Goal: Information Seeking & Learning: Learn about a topic

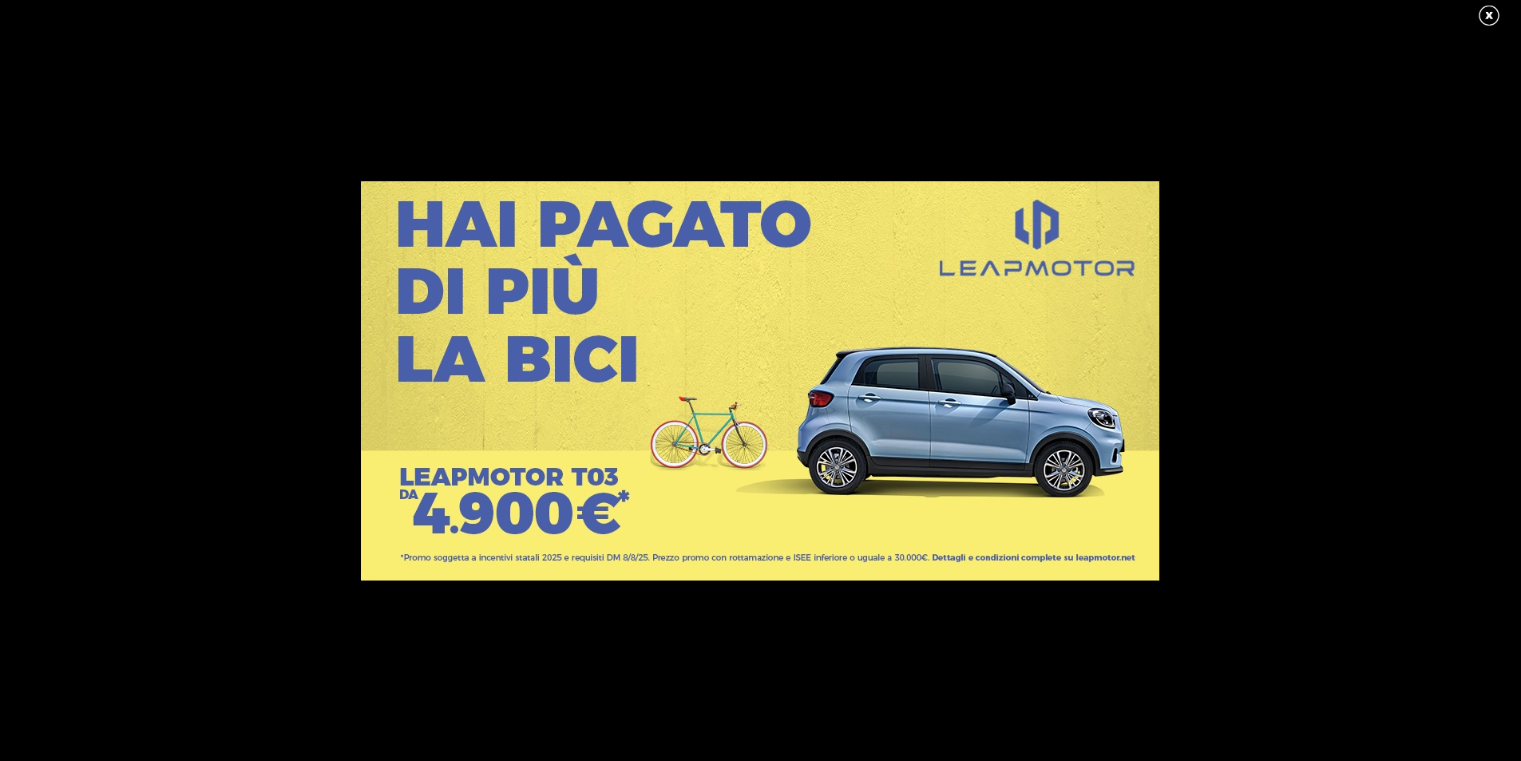
click at [1484, 16] on link at bounding box center [1497, 16] width 40 height 24
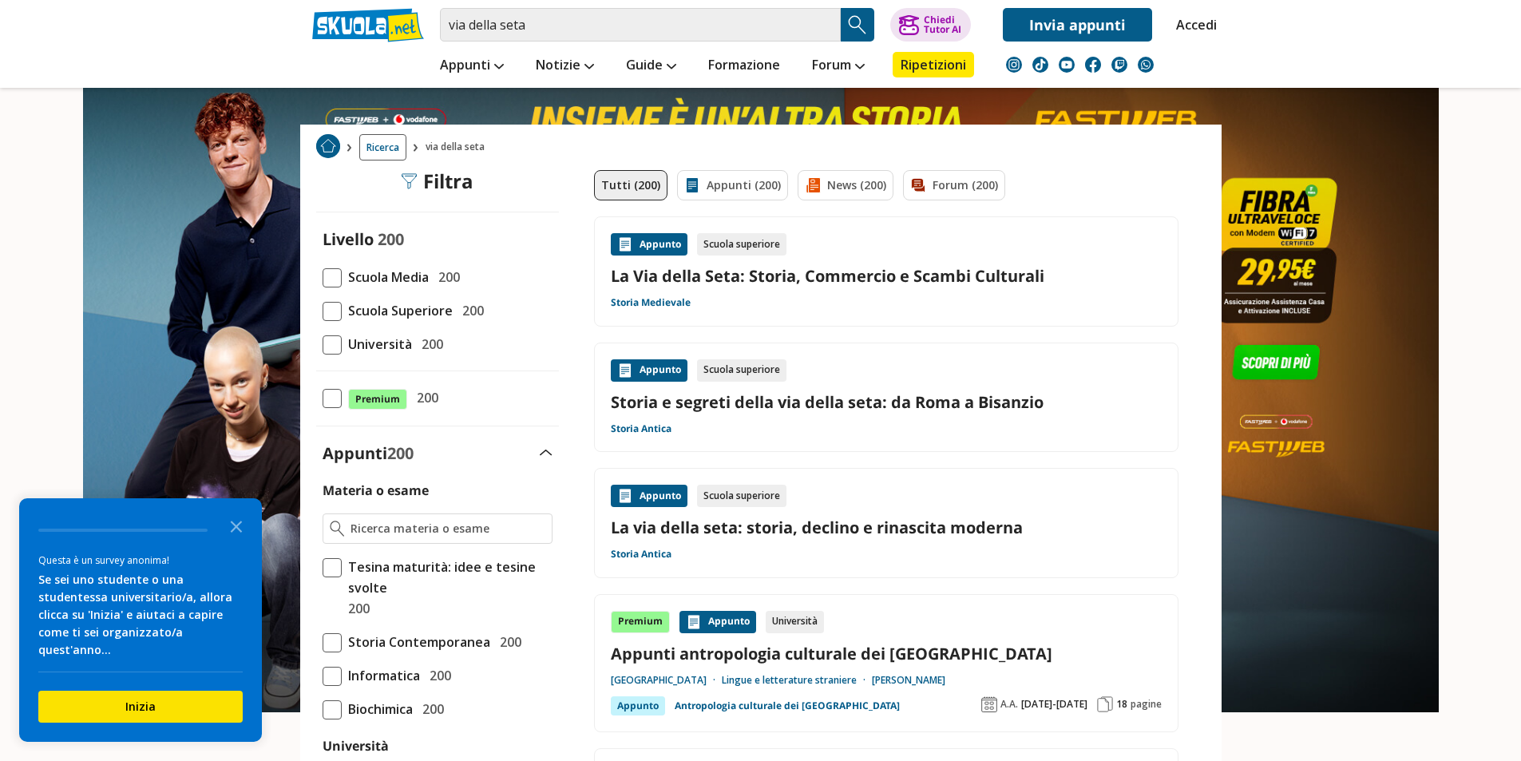
scroll to position [80, 0]
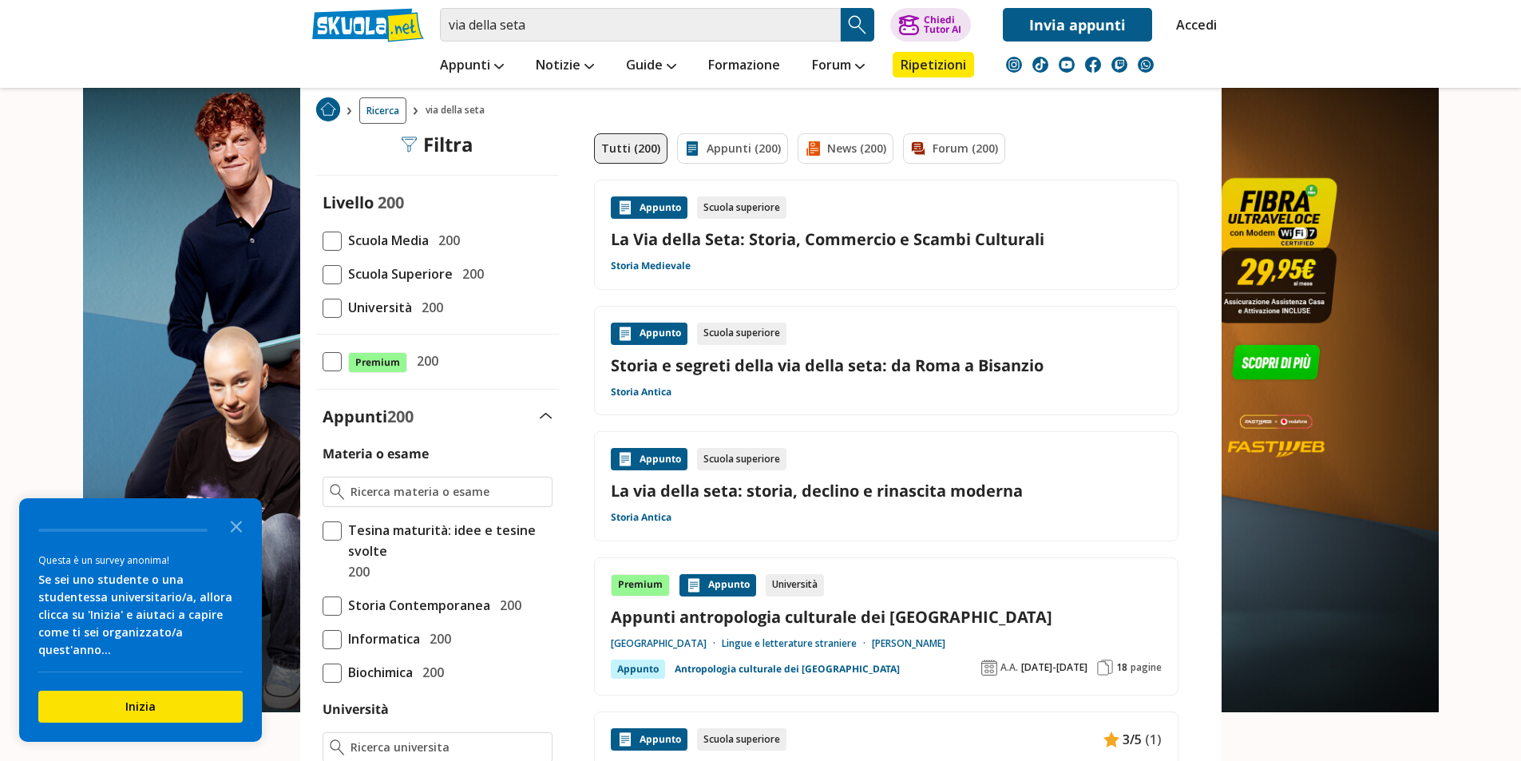
click at [676, 242] on link "La Via della Seta: Storia, Commercio e Scambi Culturali" at bounding box center [886, 239] width 551 height 22
drag, startPoint x: 513, startPoint y: 602, endPoint x: 545, endPoint y: 571, distance: 44.6
click at [512, 602] on span "200" at bounding box center [507, 605] width 28 height 21
click at [323, 605] on input "Storia Contemporanea 200" at bounding box center [323, 605] width 0 height 0
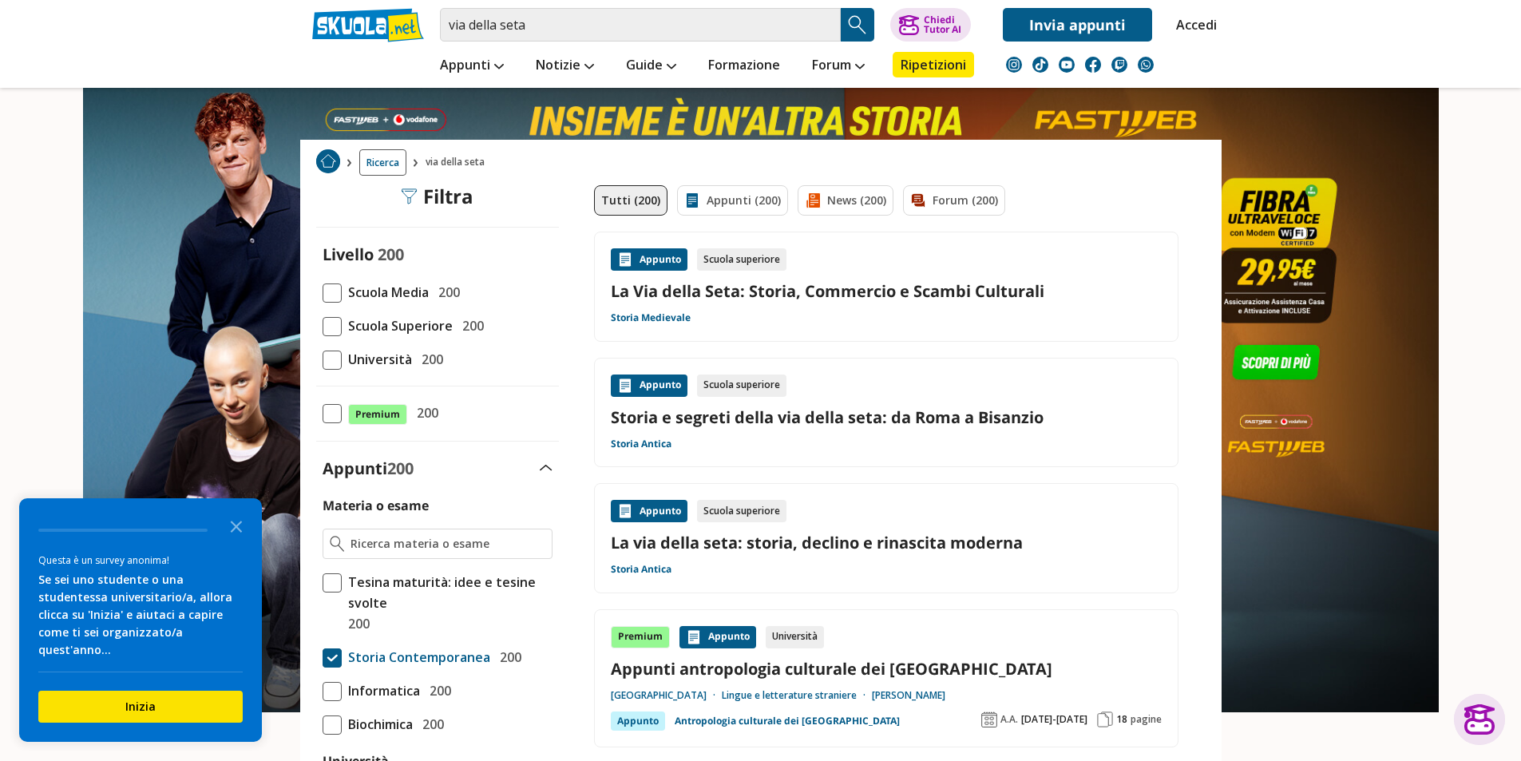
scroll to position [0, 0]
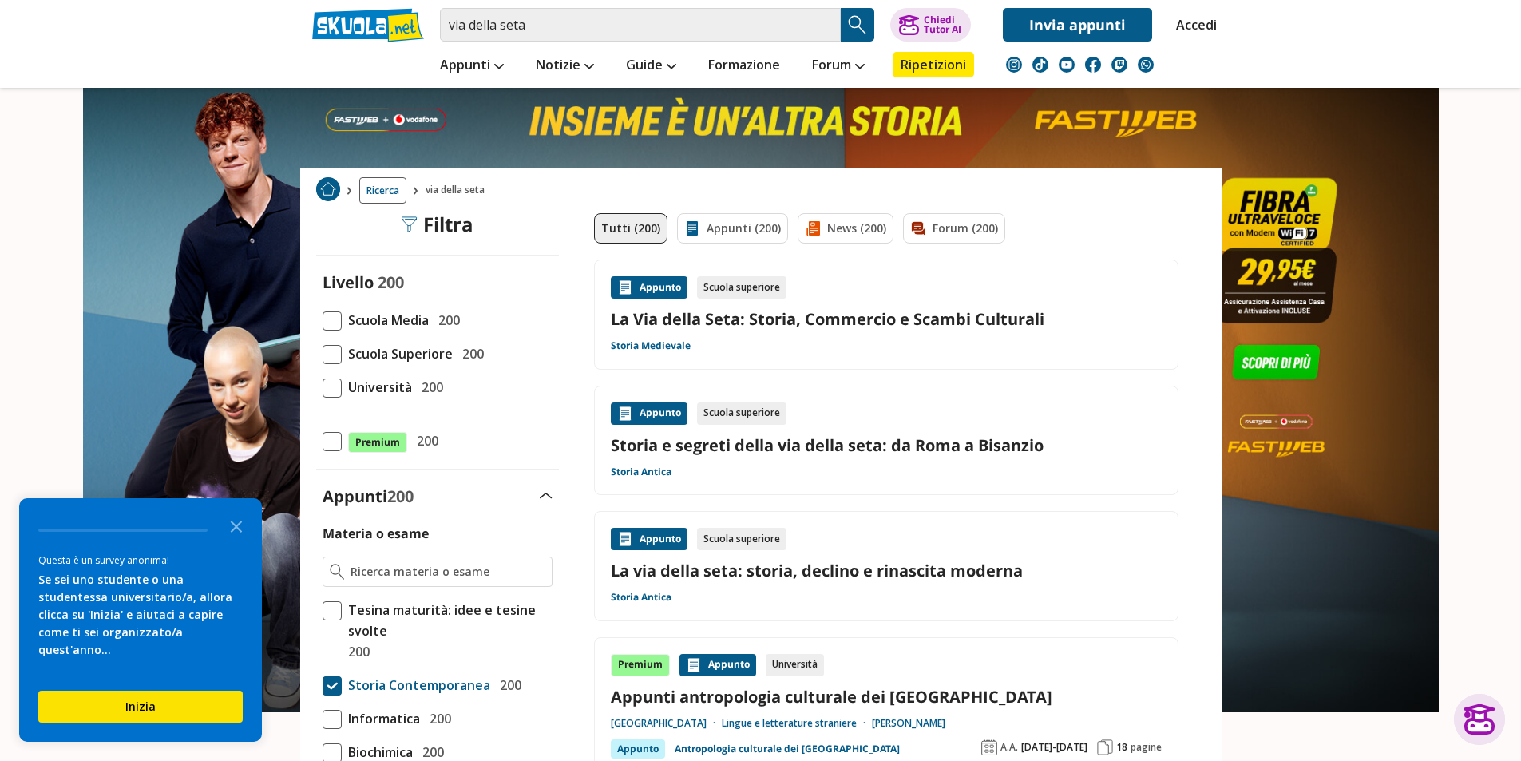
click at [641, 282] on div "Appunto" at bounding box center [649, 287] width 77 height 22
